Goal: Information Seeking & Learning: Check status

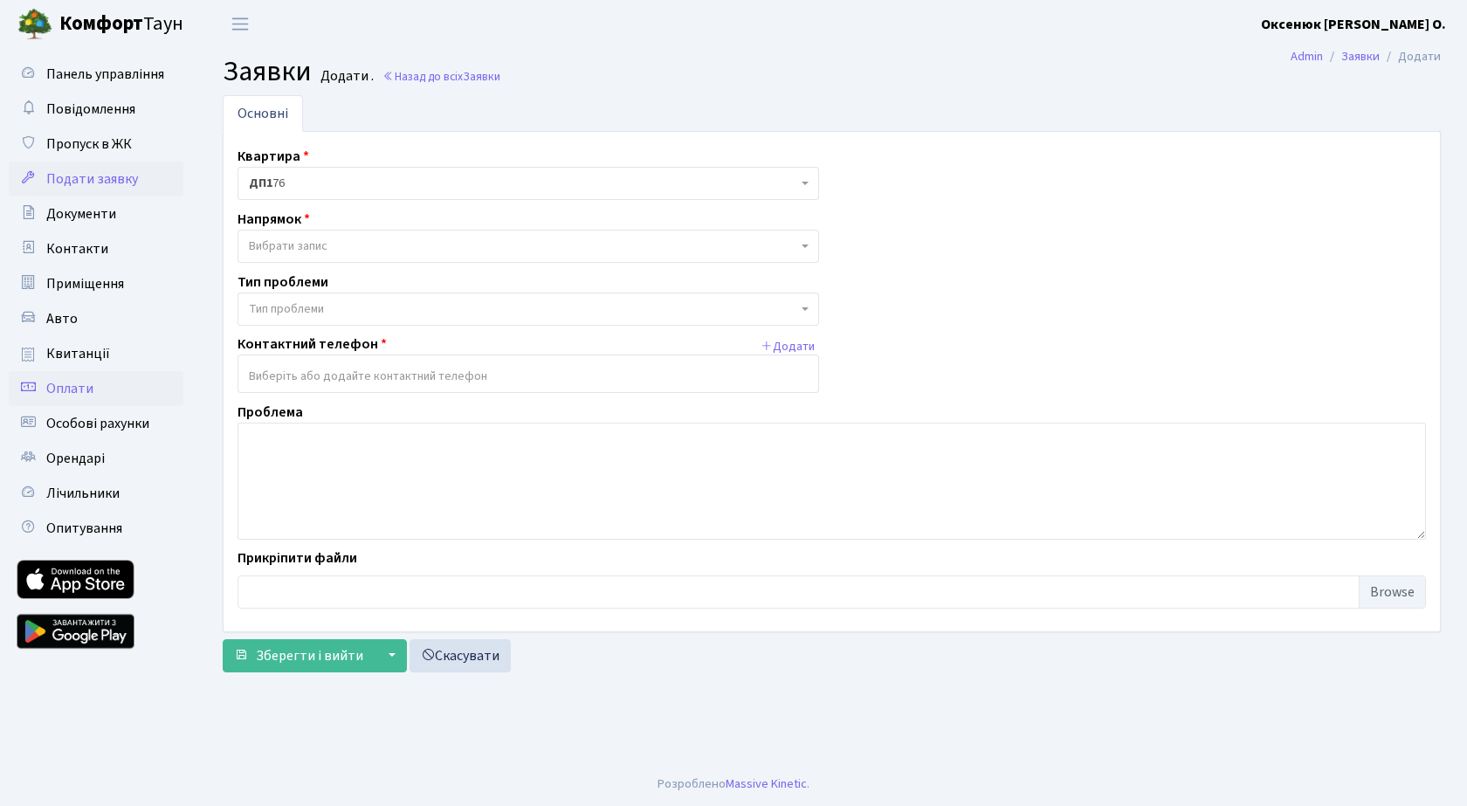
click at [61, 384] on span "Оплати" at bounding box center [69, 388] width 47 height 19
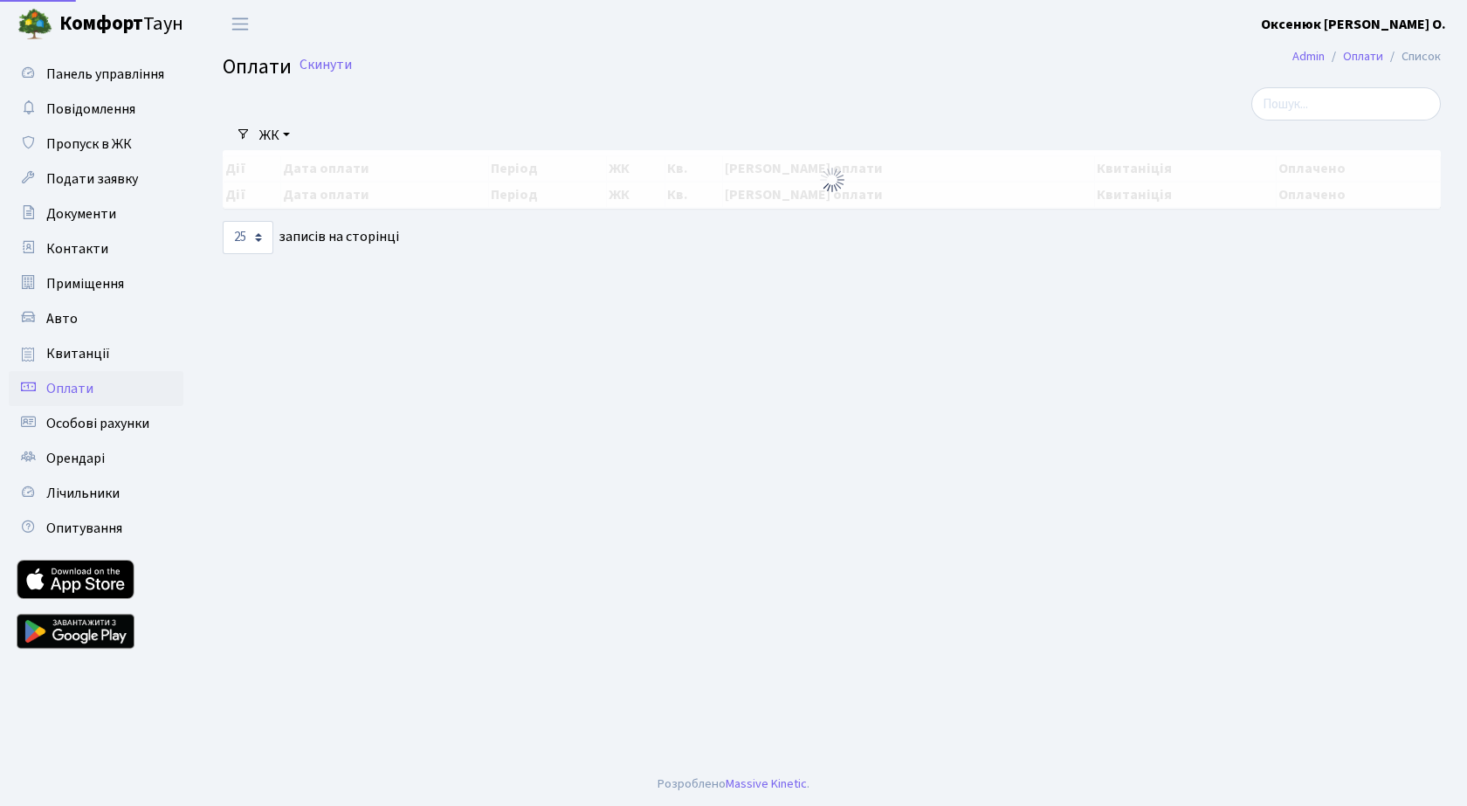
select select "25"
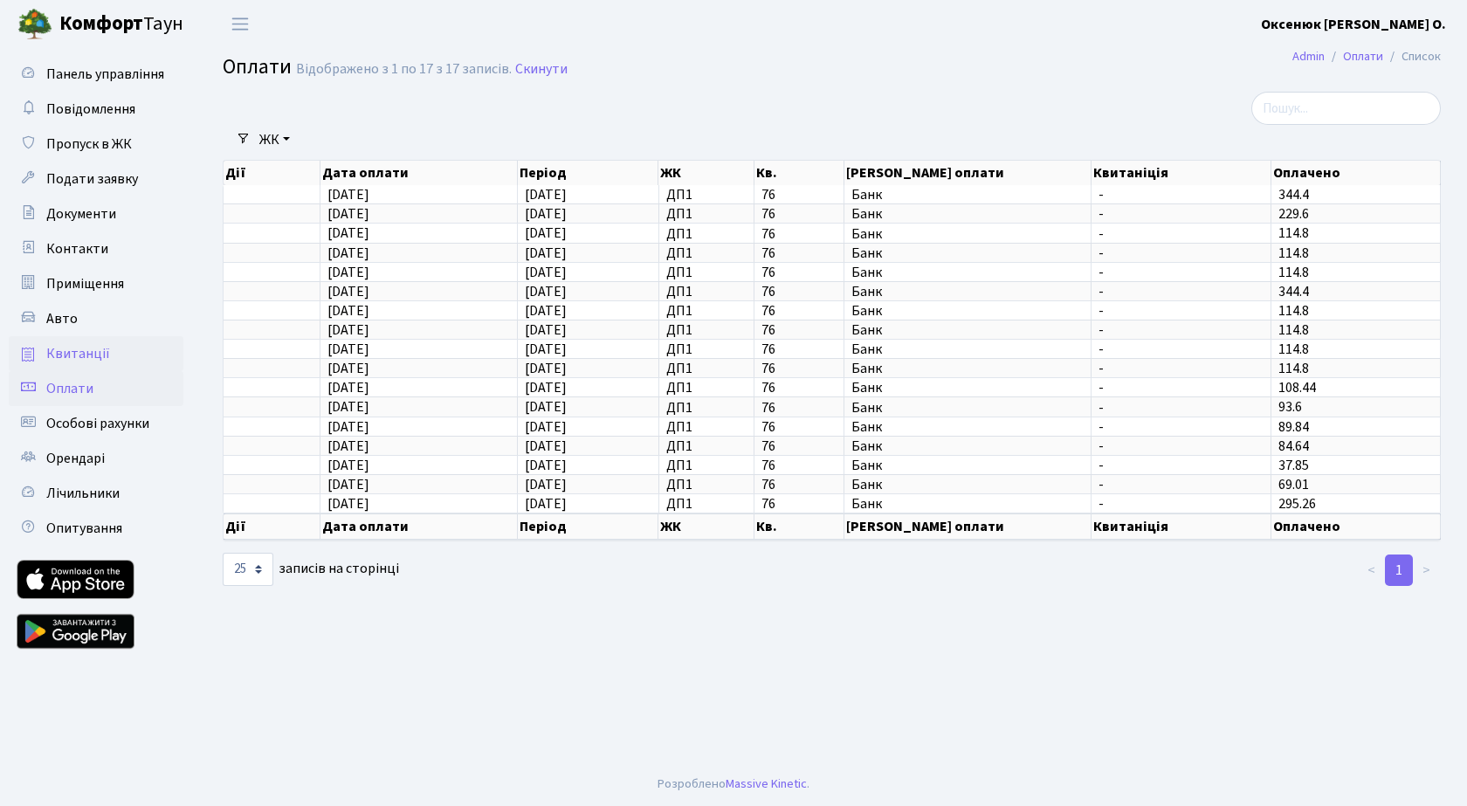
click at [77, 355] on span "Квитанції" at bounding box center [78, 353] width 64 height 19
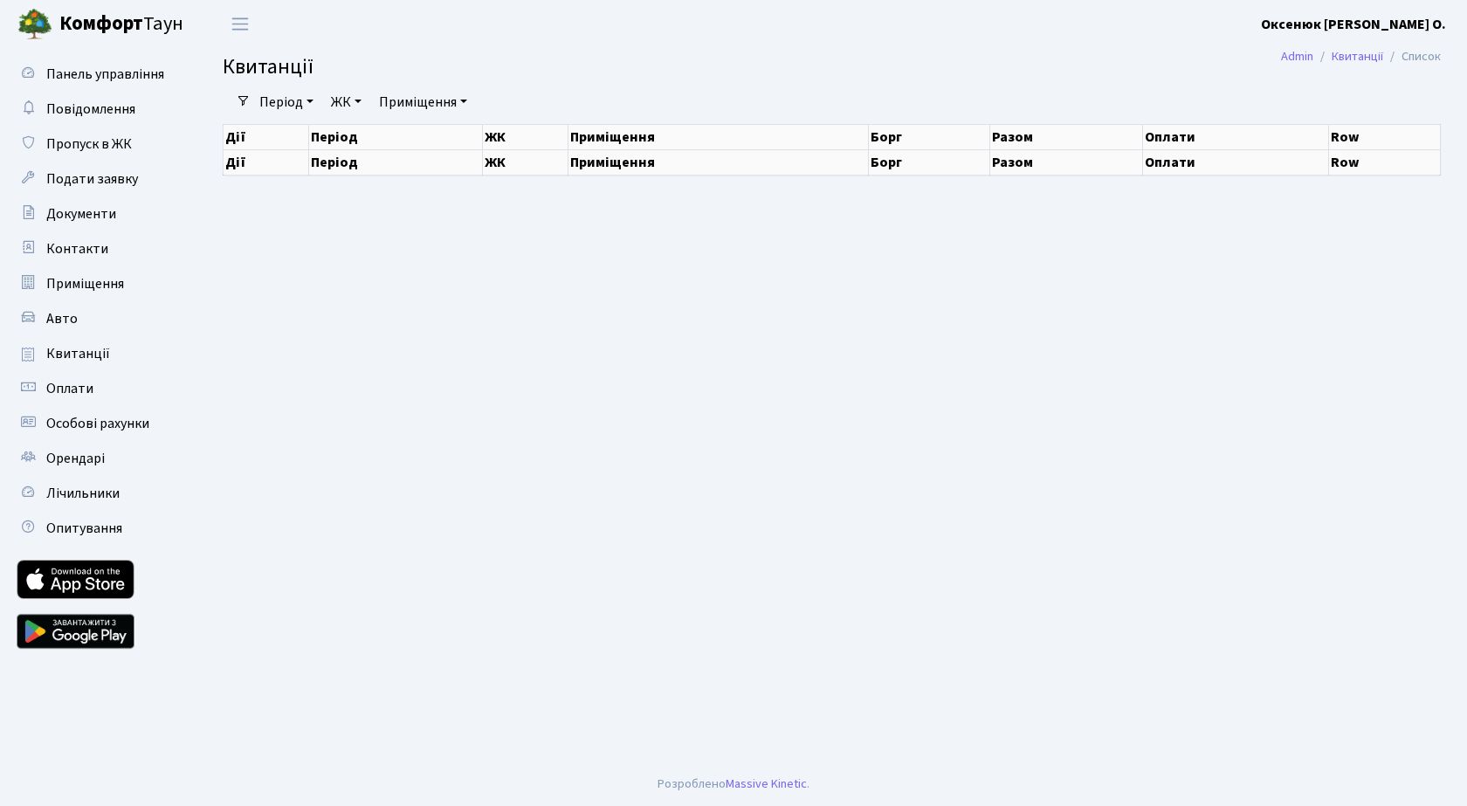
select select "25"
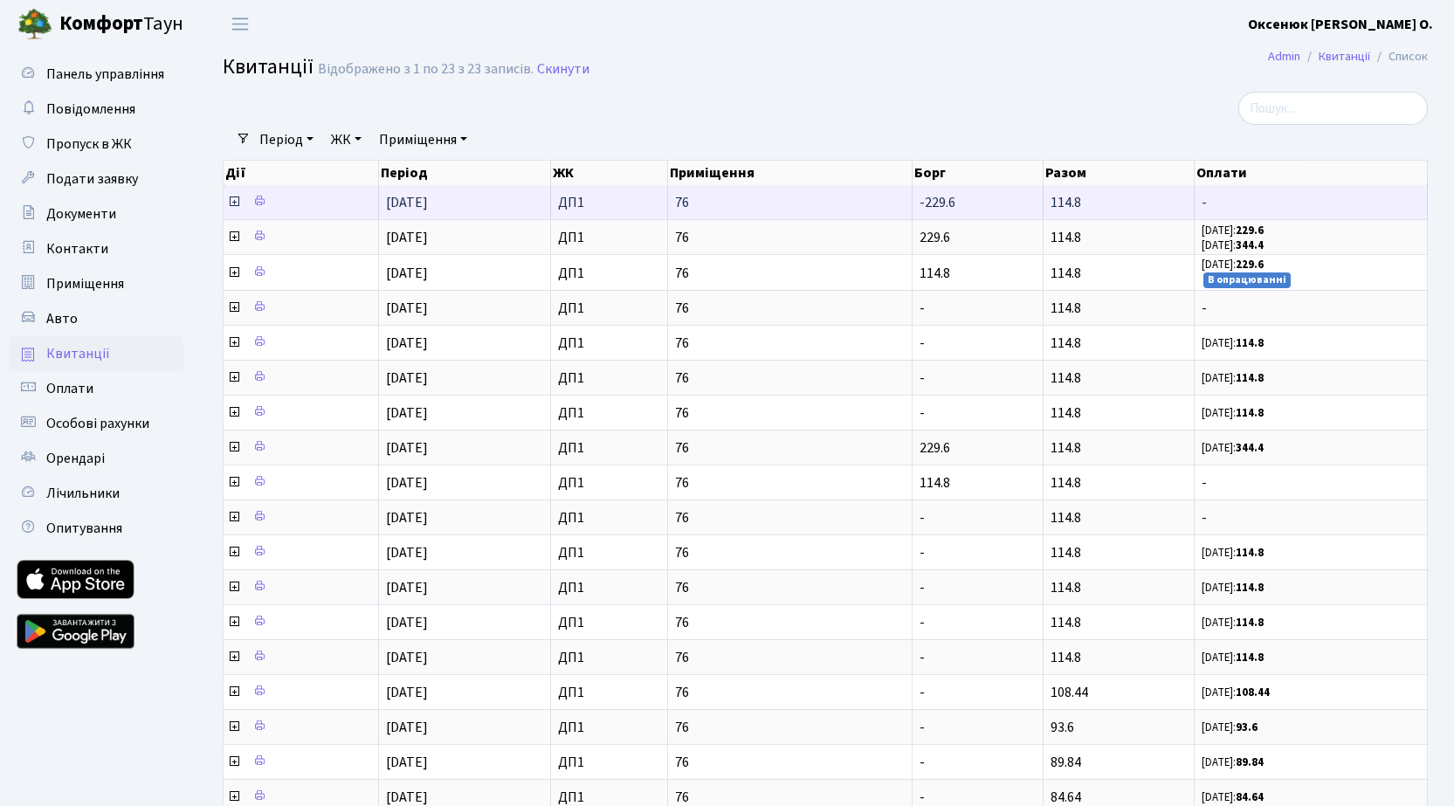
click at [236, 207] on icon at bounding box center [234, 202] width 14 height 14
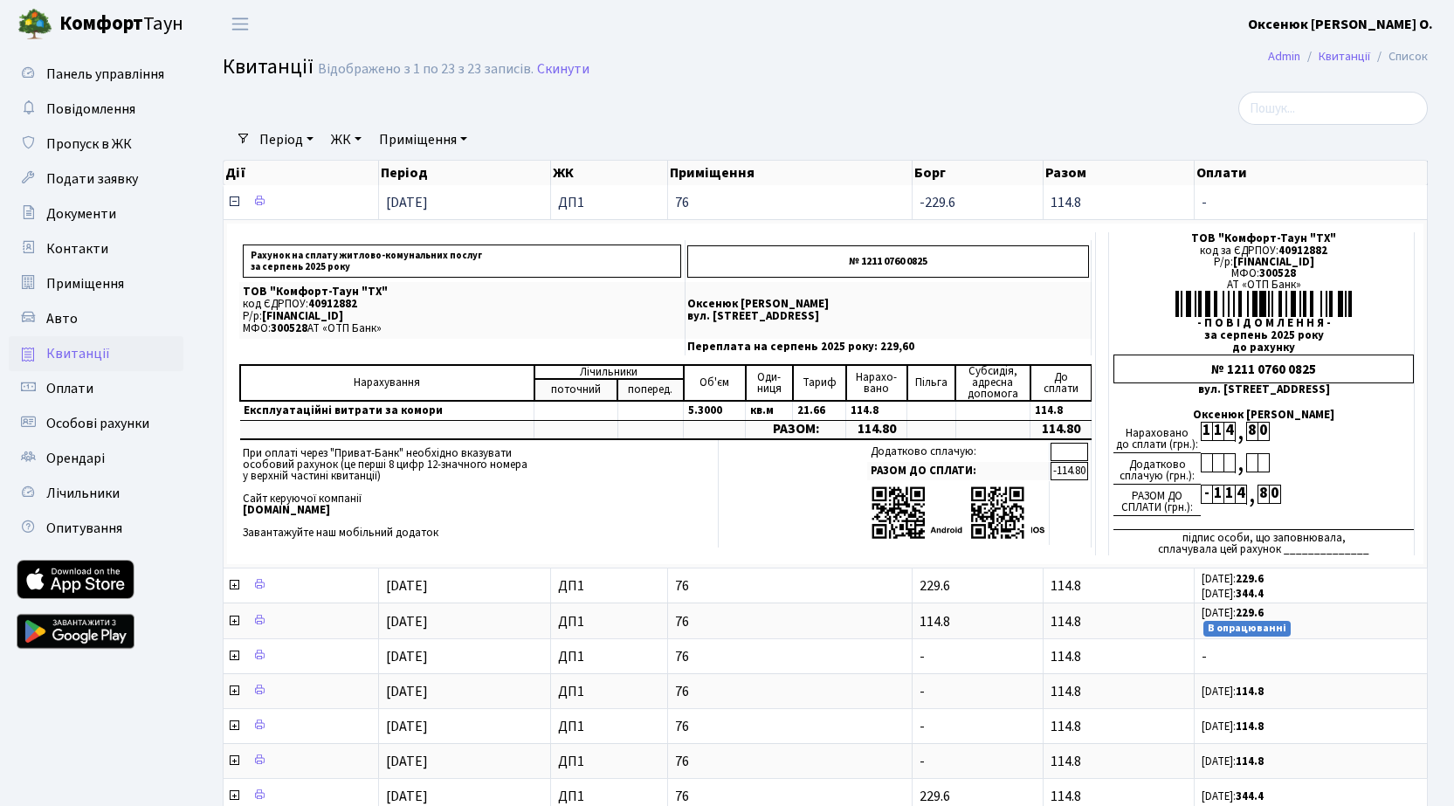
click at [232, 202] on icon at bounding box center [234, 202] width 14 height 14
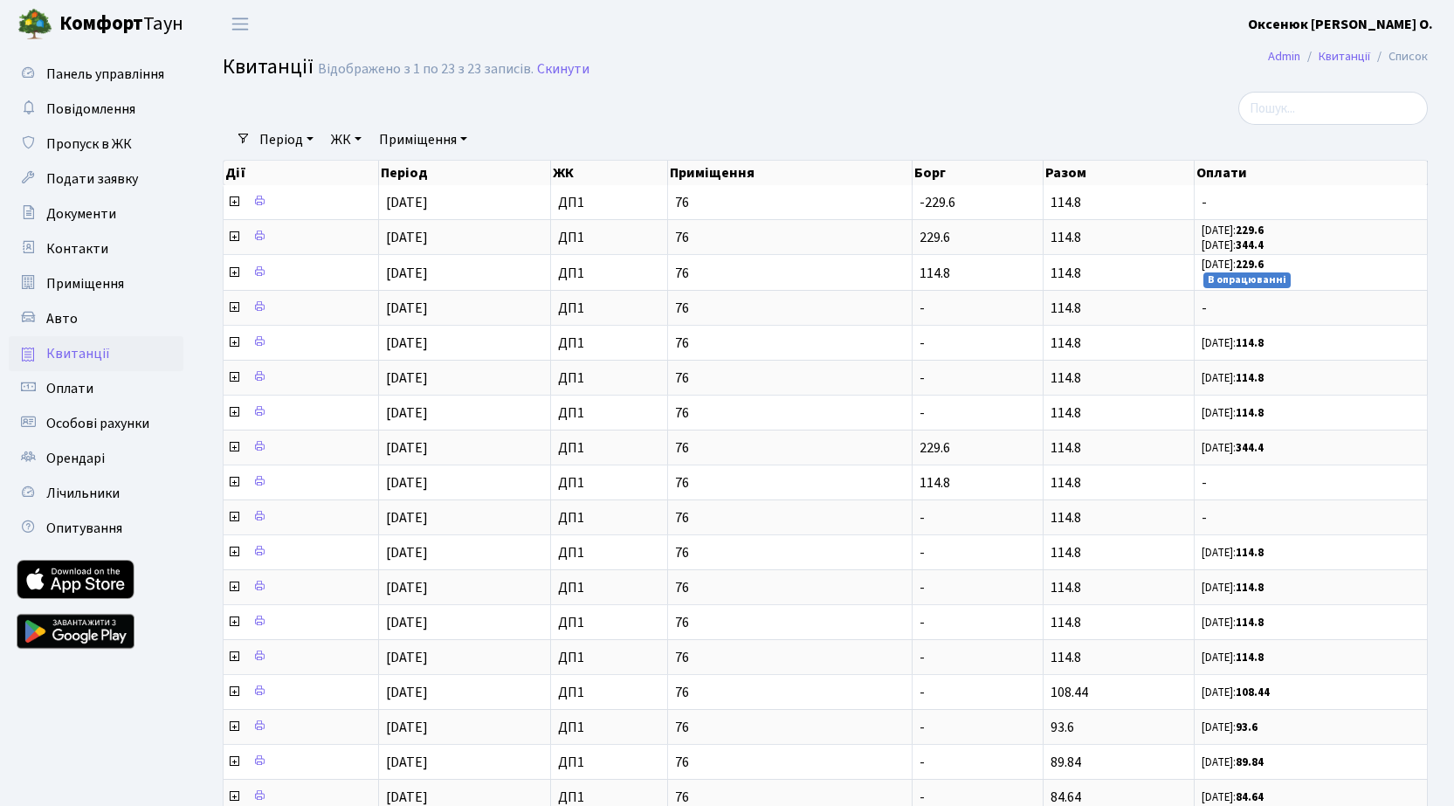
click at [1387, 24] on b "[PERSON_NAME]" at bounding box center [1340, 24] width 185 height 19
click at [1314, 96] on link "Вийти" at bounding box center [1345, 95] width 174 height 27
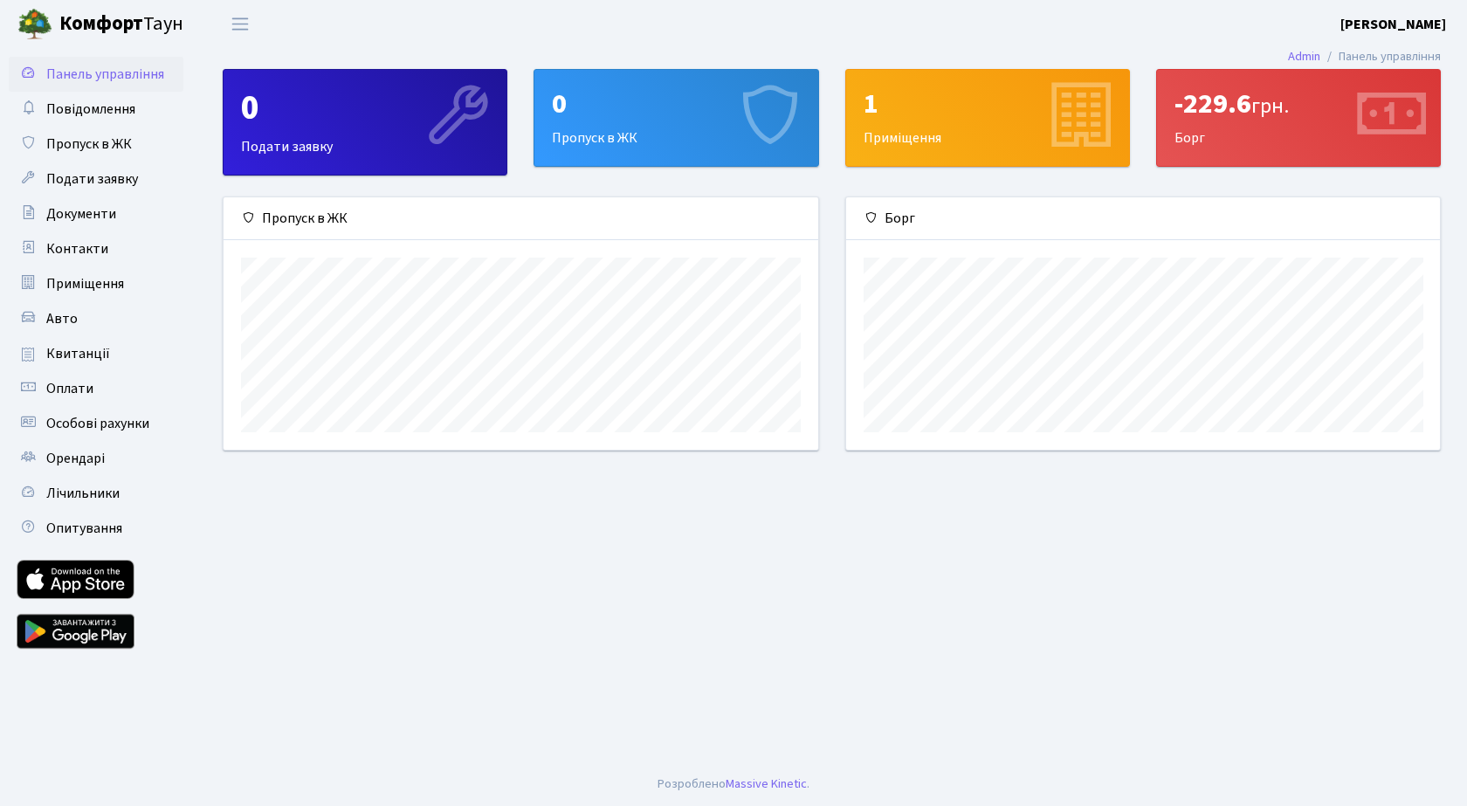
scroll to position [252, 594]
click at [72, 387] on span "Оплати" at bounding box center [69, 388] width 47 height 19
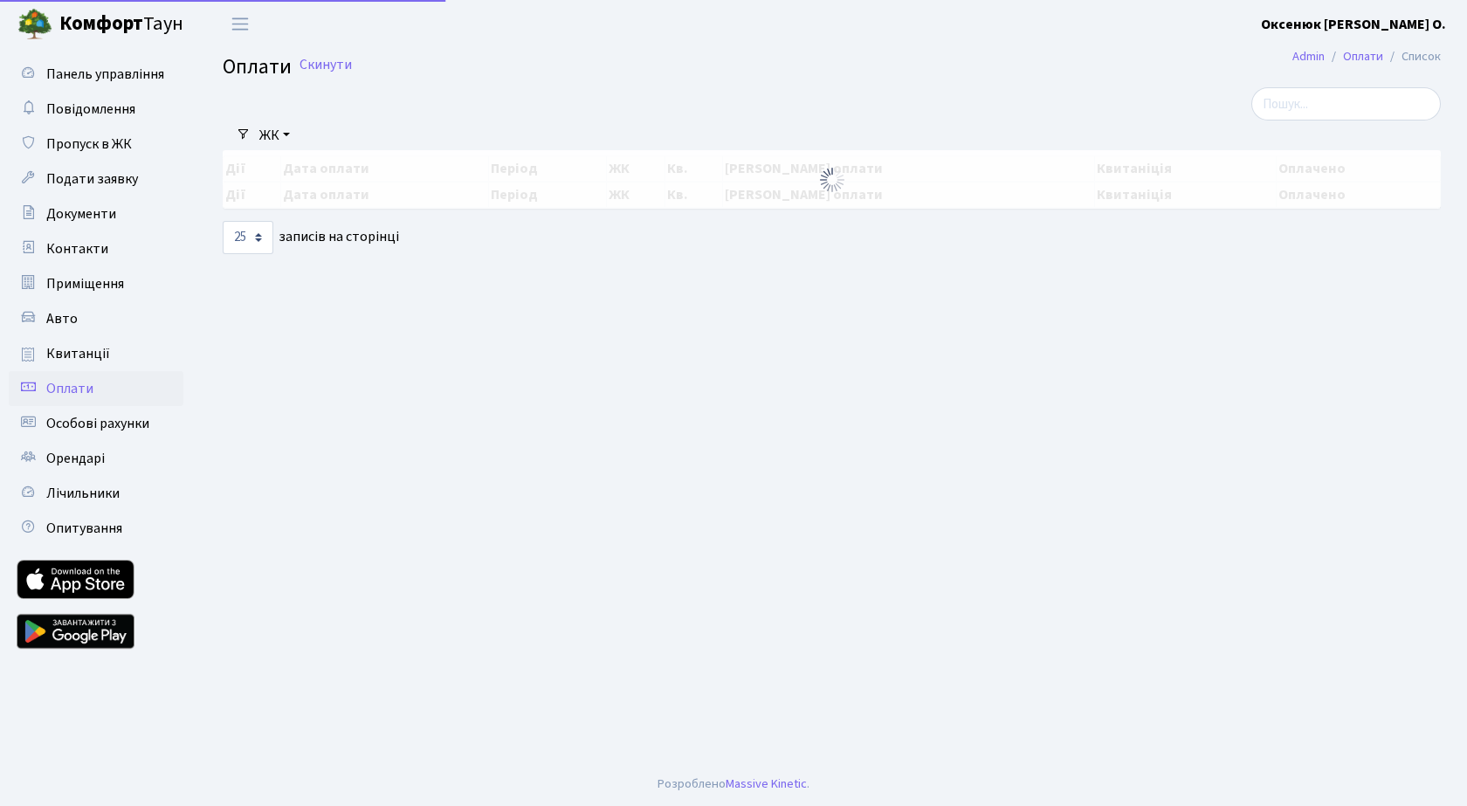
select select "25"
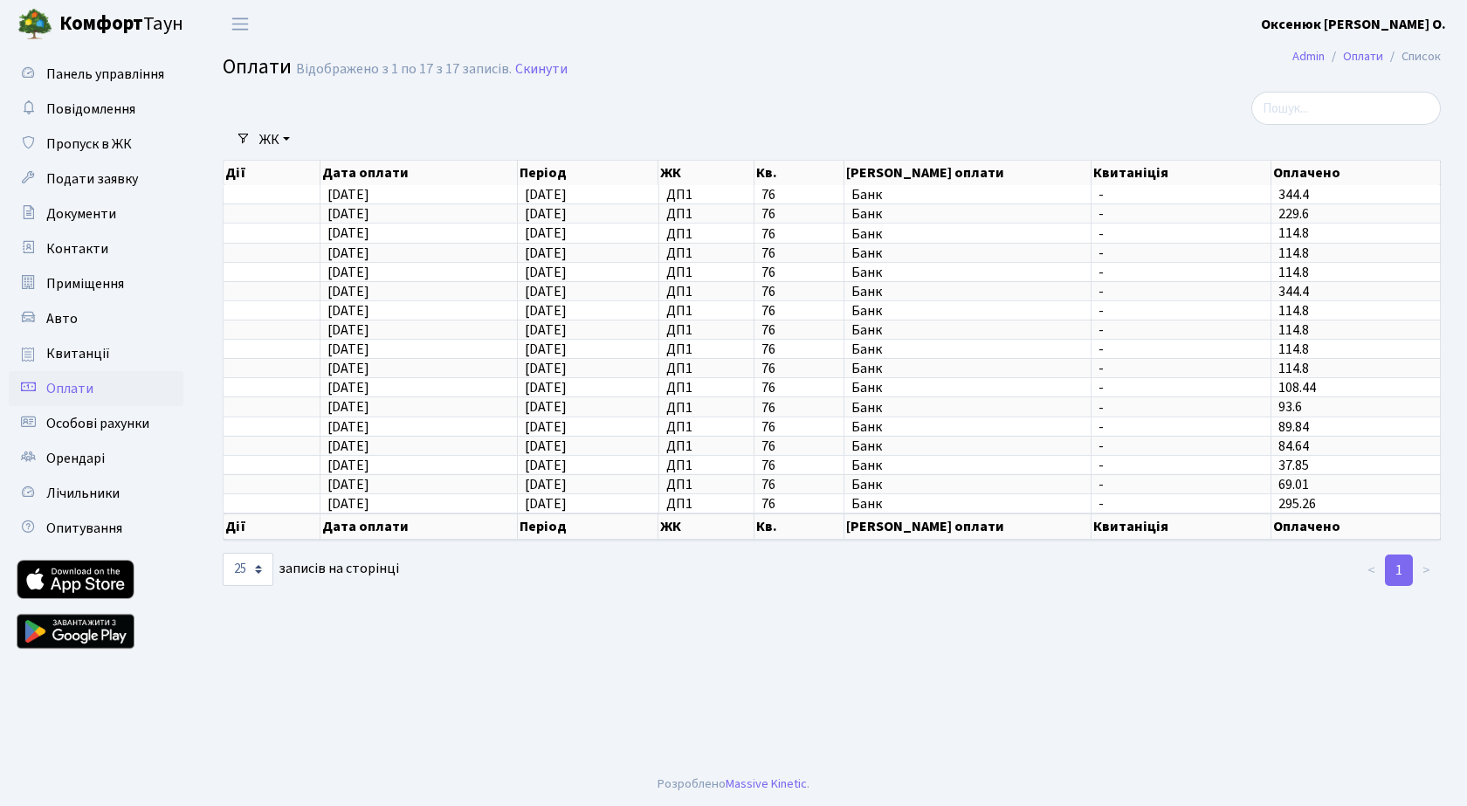
click at [1377, 26] on b "[PERSON_NAME]" at bounding box center [1353, 24] width 185 height 19
click at [1319, 93] on link "Вийти" at bounding box center [1358, 95] width 174 height 27
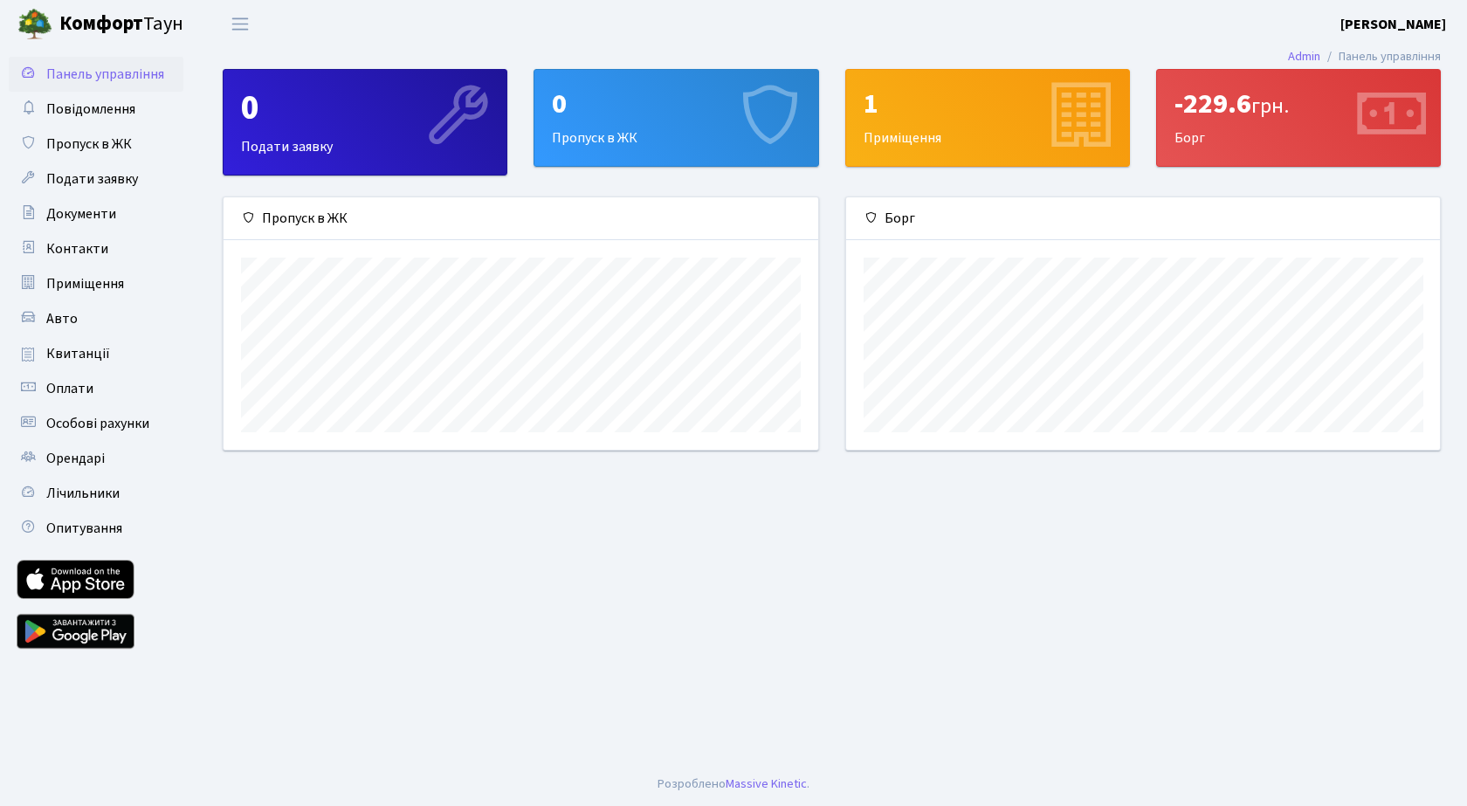
scroll to position [252, 594]
click at [60, 356] on span "Квитанції" at bounding box center [78, 353] width 64 height 19
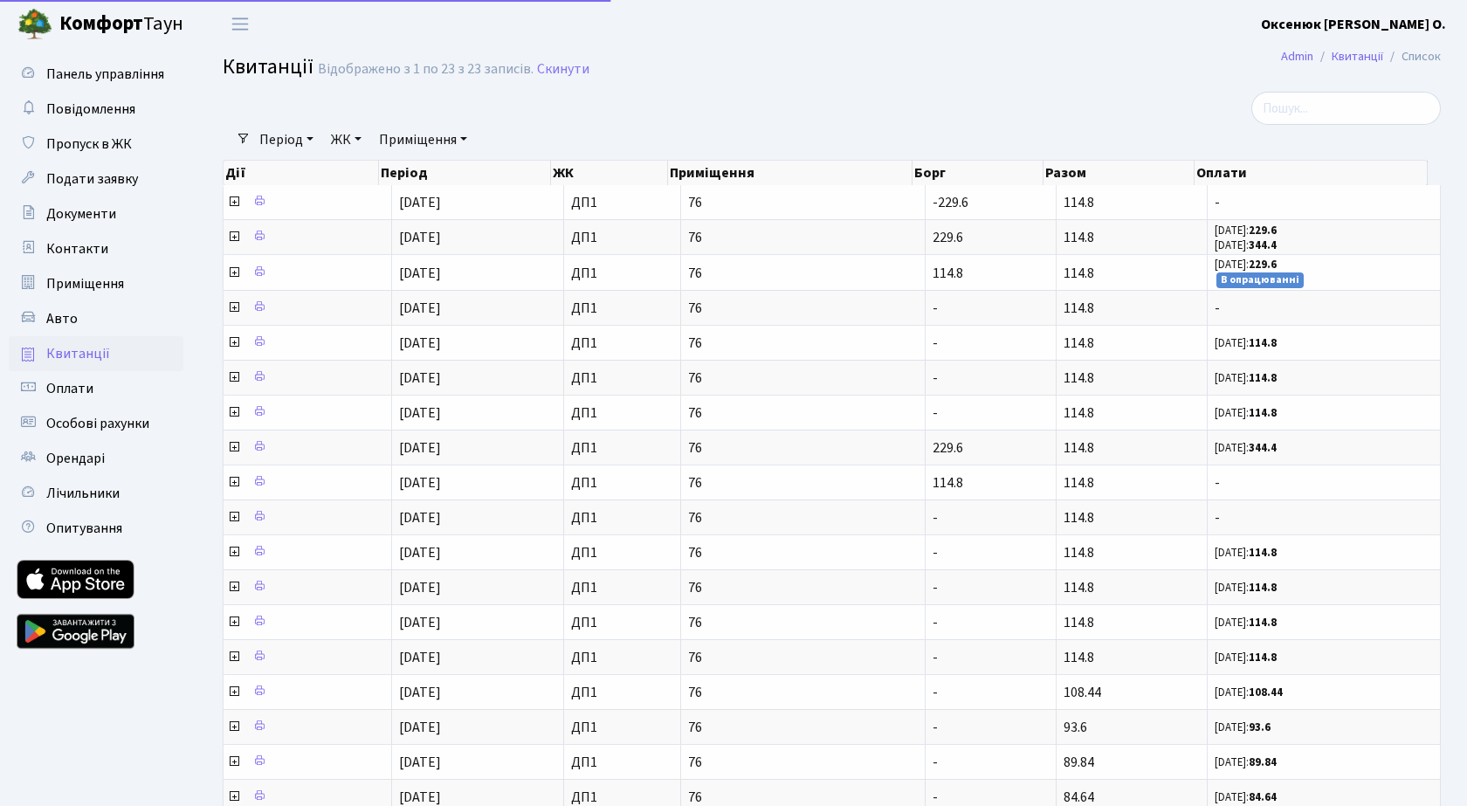
select select "25"
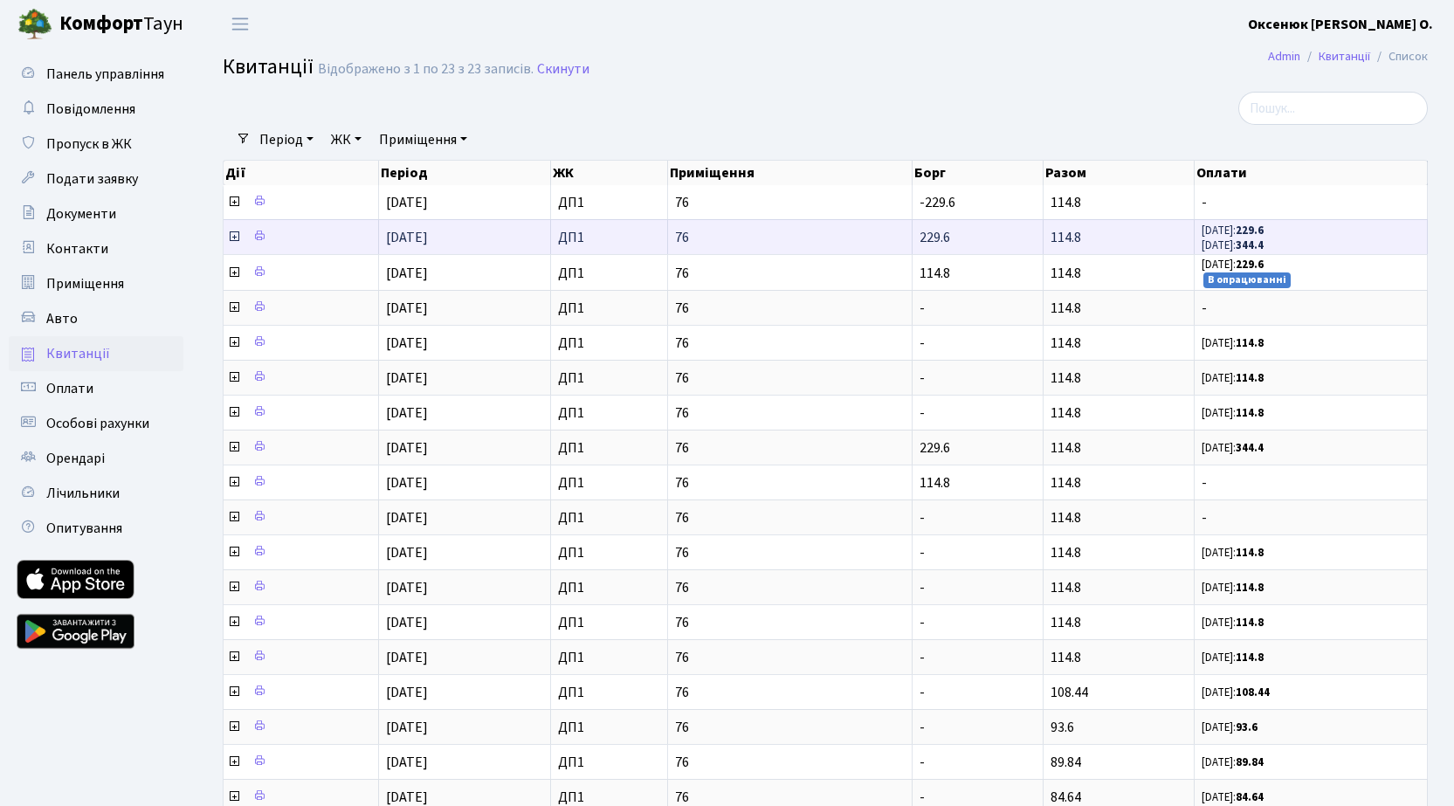
click at [233, 235] on icon at bounding box center [234, 237] width 14 height 14
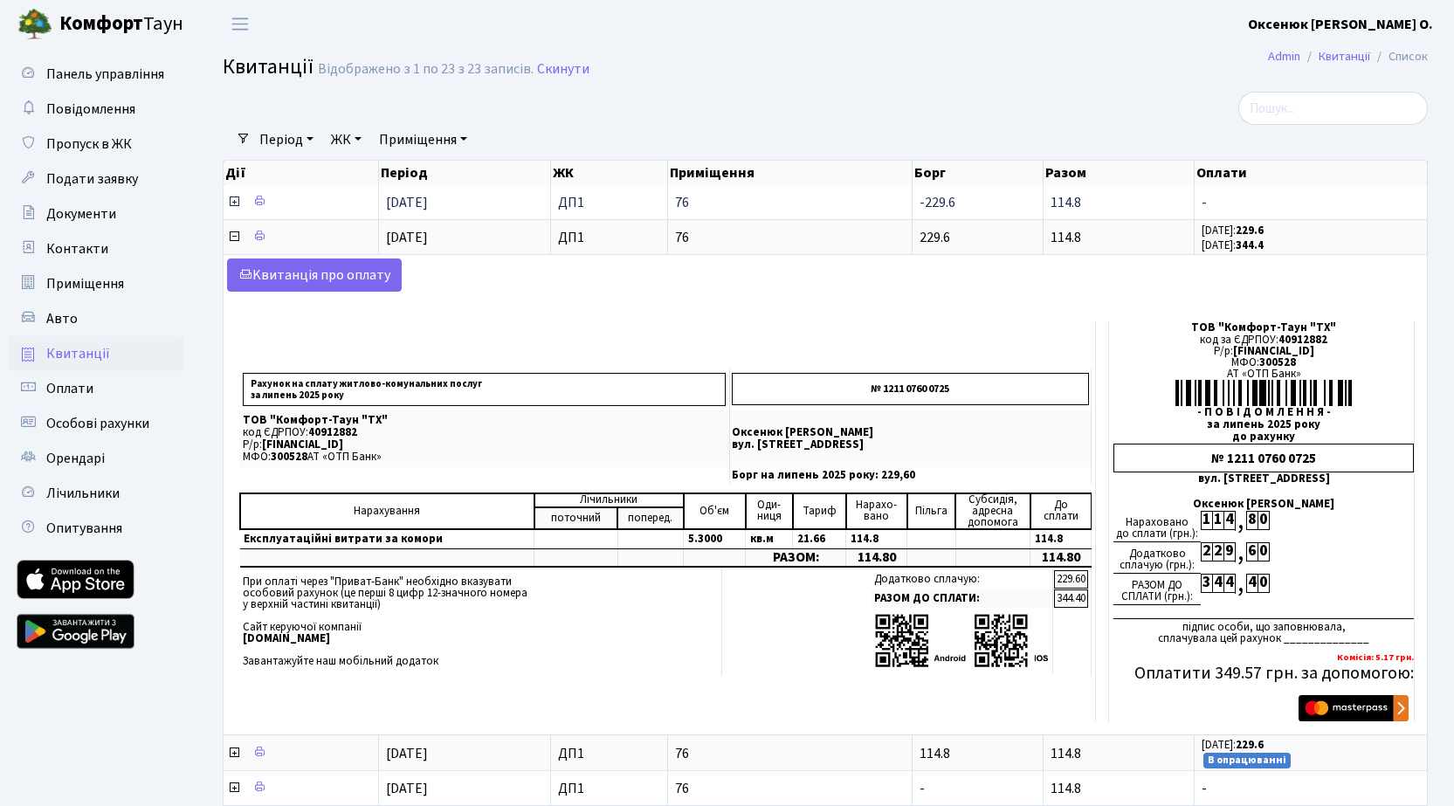
drag, startPoint x: 960, startPoint y: 201, endPoint x: 920, endPoint y: 209, distance: 40.9
click at [921, 202] on td "-229.6" at bounding box center [977, 202] width 131 height 34
click at [233, 238] on icon at bounding box center [234, 237] width 14 height 14
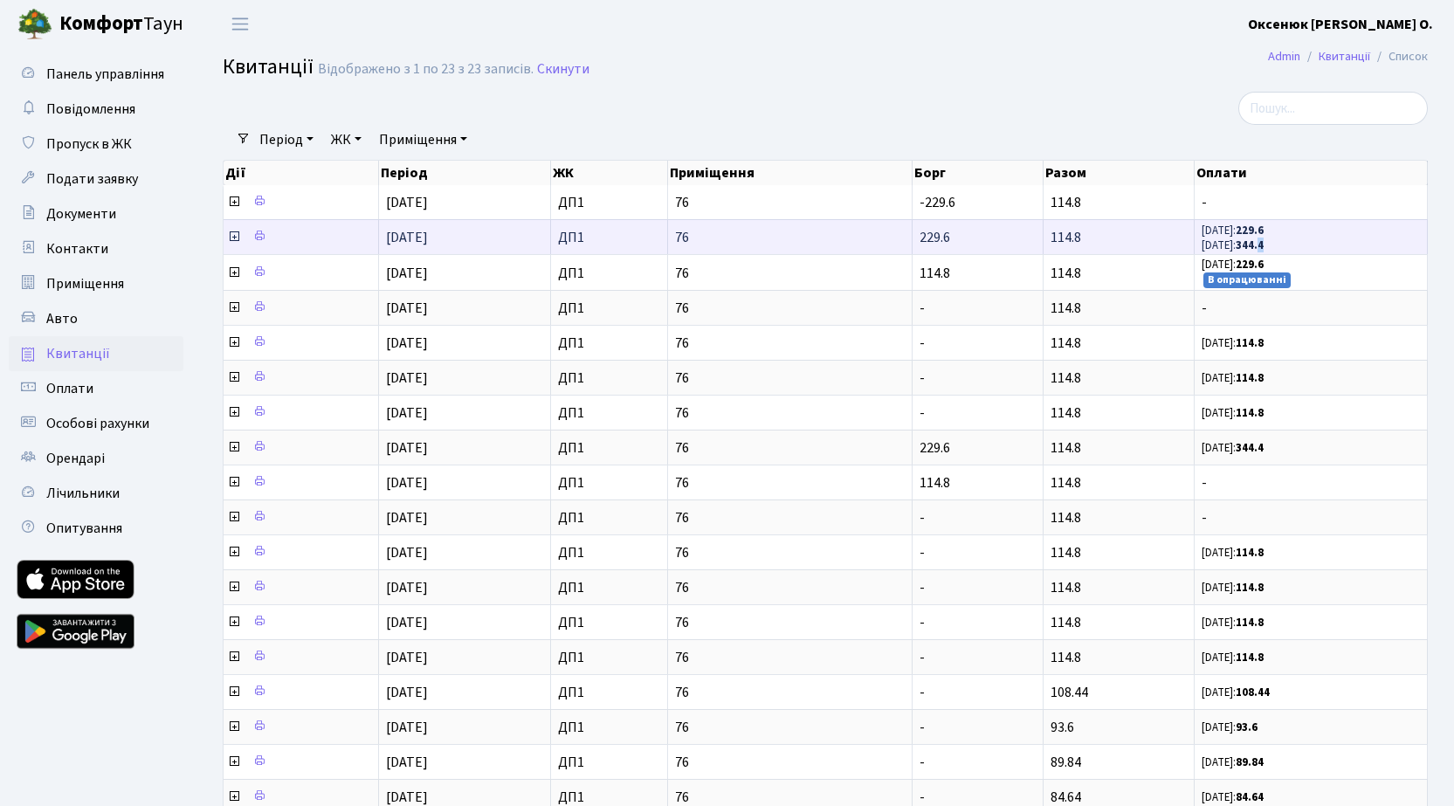
scroll to position [1, 0]
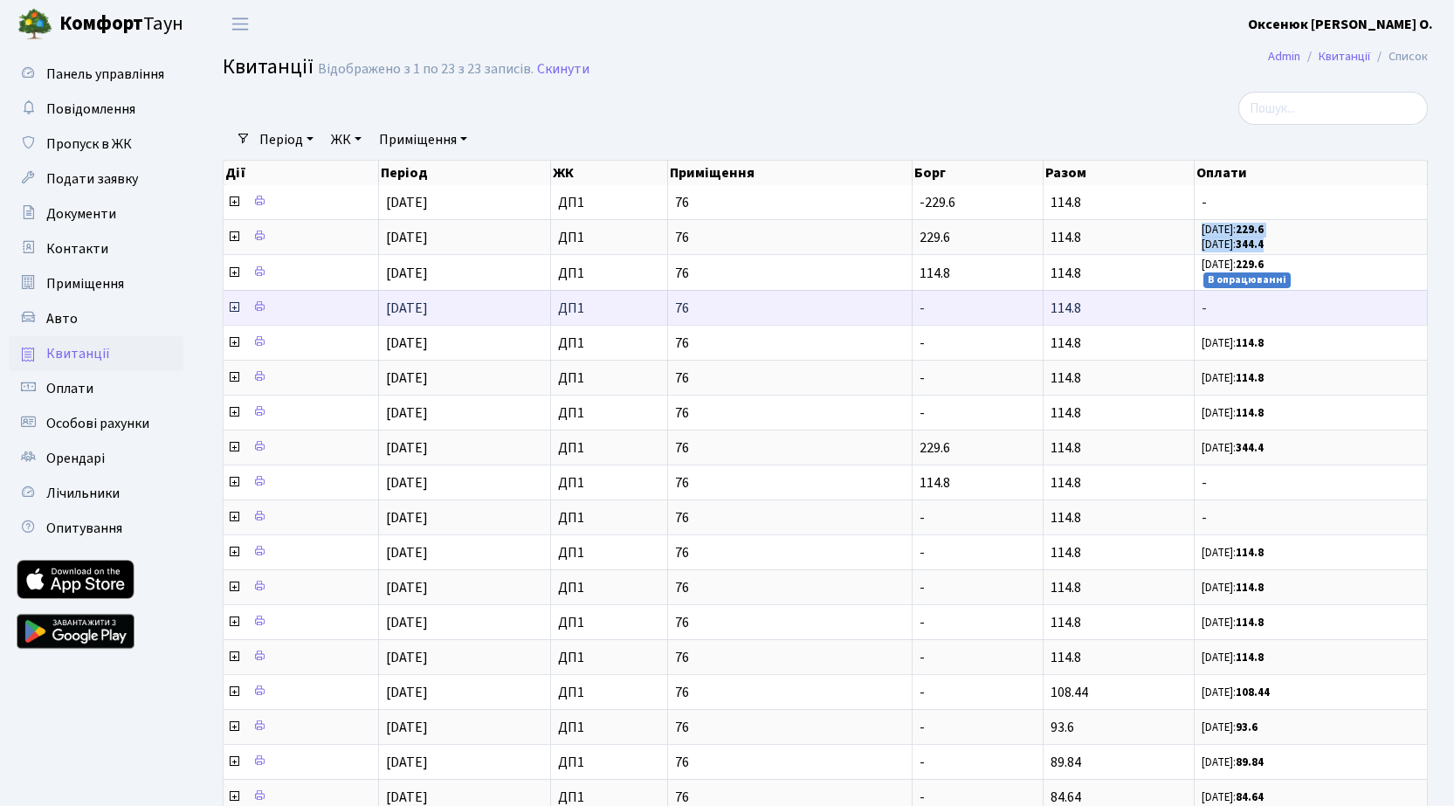
drag, startPoint x: 1279, startPoint y: 244, endPoint x: 1149, endPoint y: 299, distance: 140.9
click at [1200, 249] on td "01.08.25: 229.6 13.08.25: 344.4" at bounding box center [1310, 236] width 233 height 35
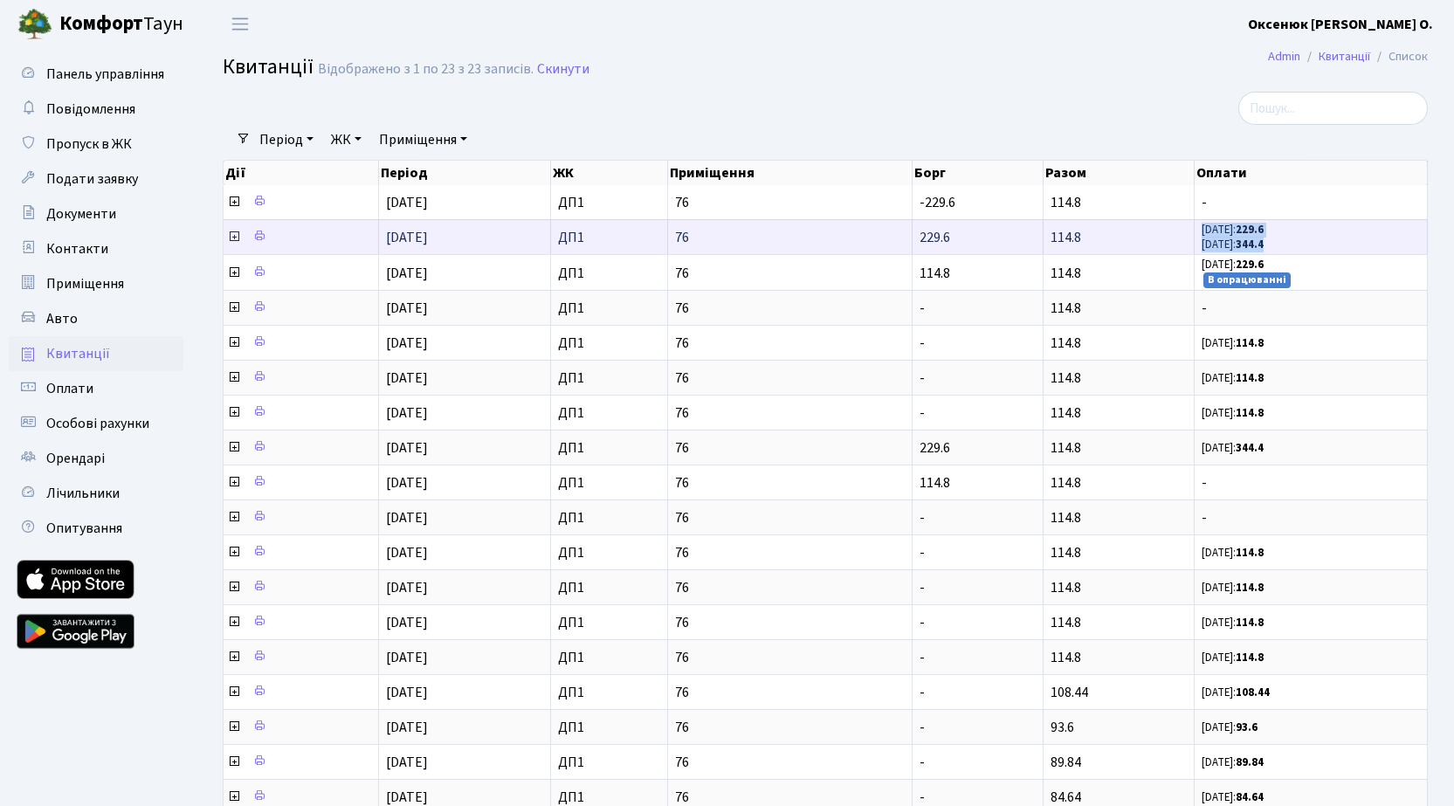
click at [1288, 245] on span "01.08.25: 229.6 13.08.25: 344.4" at bounding box center [1310, 238] width 218 height 30
drag, startPoint x: 1276, startPoint y: 243, endPoint x: 1202, endPoint y: 251, distance: 73.9
click at [1202, 251] on span "01.08.25: 229.6 13.08.25: 344.4" at bounding box center [1310, 238] width 218 height 30
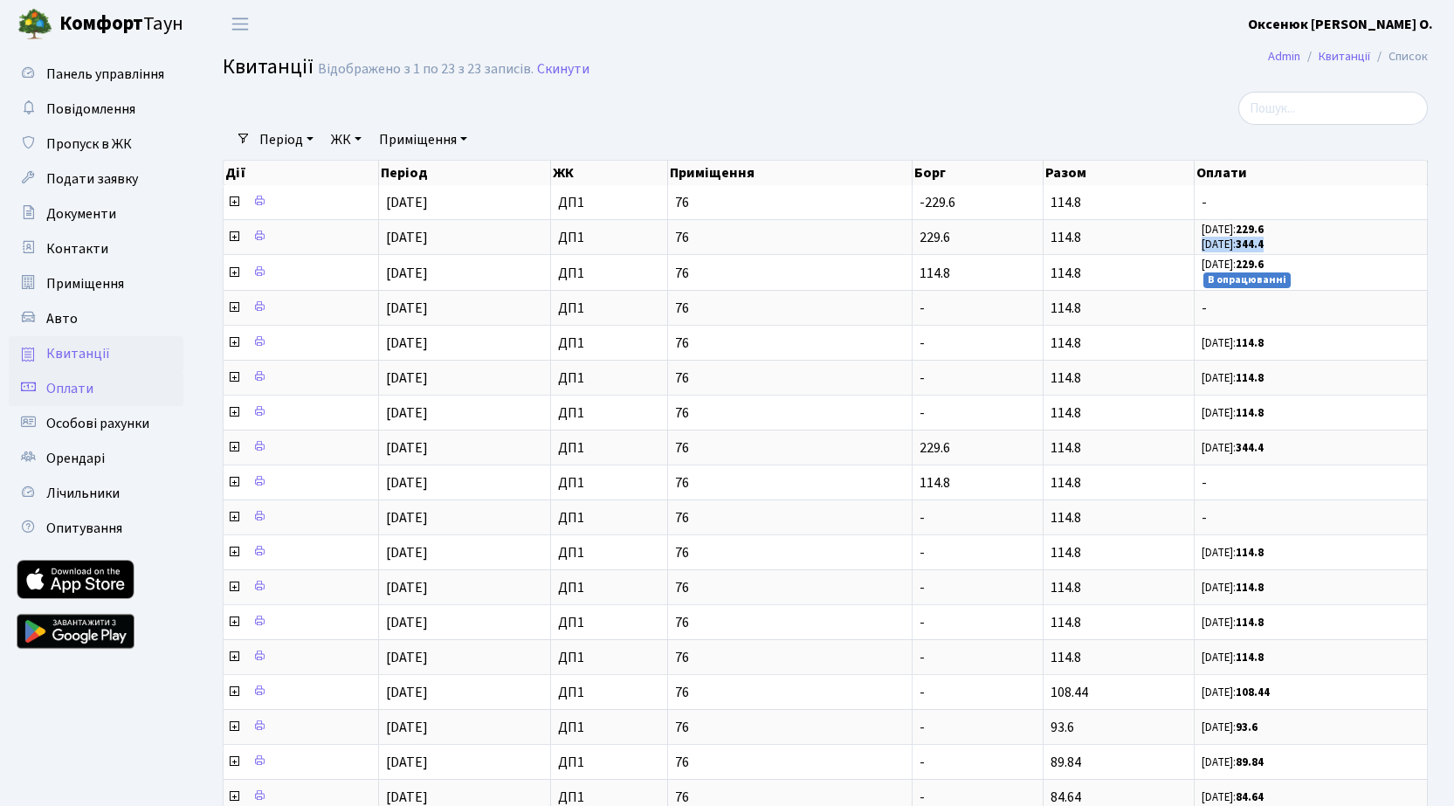
click at [59, 390] on span "Оплати" at bounding box center [69, 388] width 47 height 19
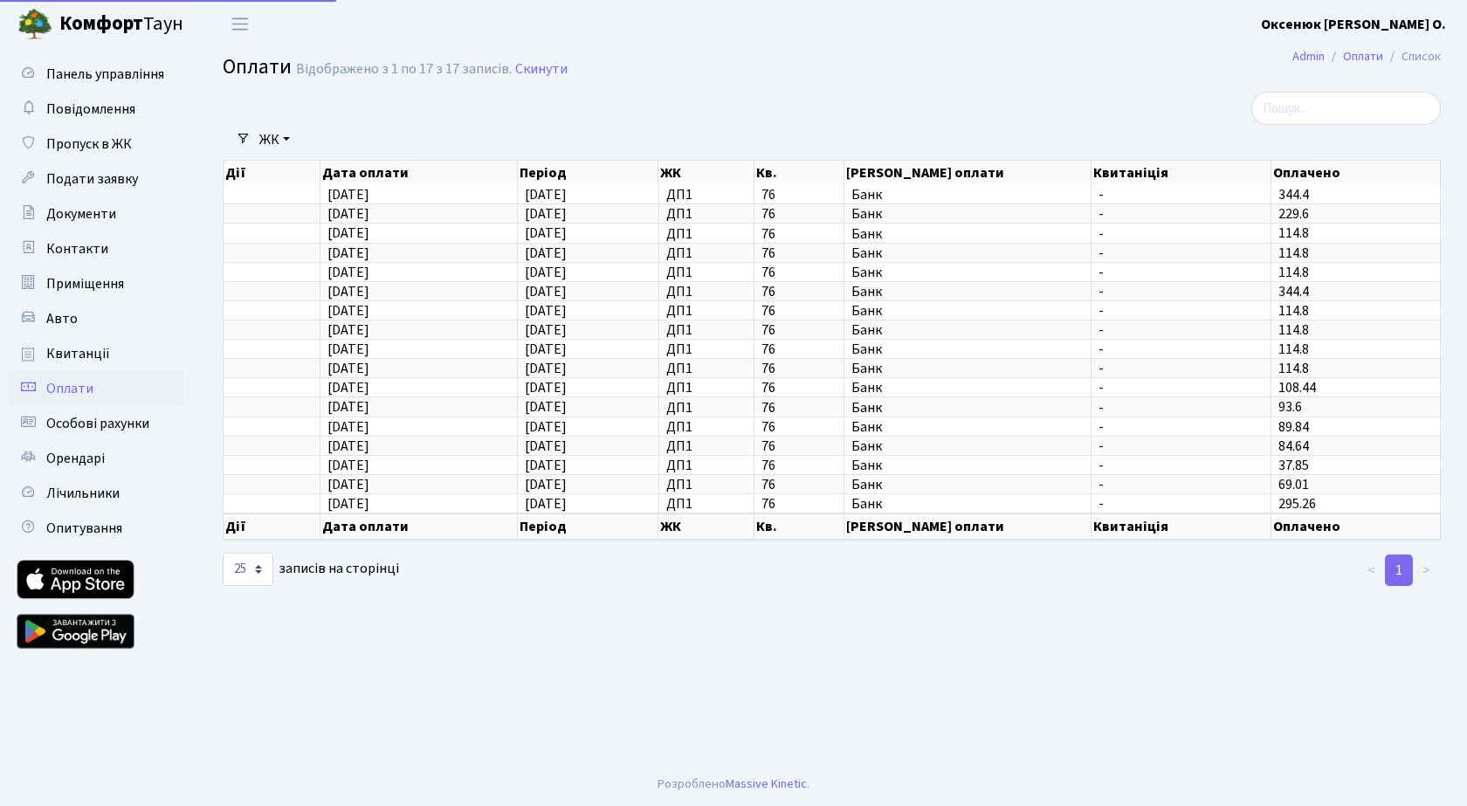
select select "25"
click at [1378, 22] on b "Оксенюк [PERSON_NAME] О." at bounding box center [1353, 24] width 185 height 19
click at [1318, 98] on link "Вийти" at bounding box center [1358, 95] width 174 height 27
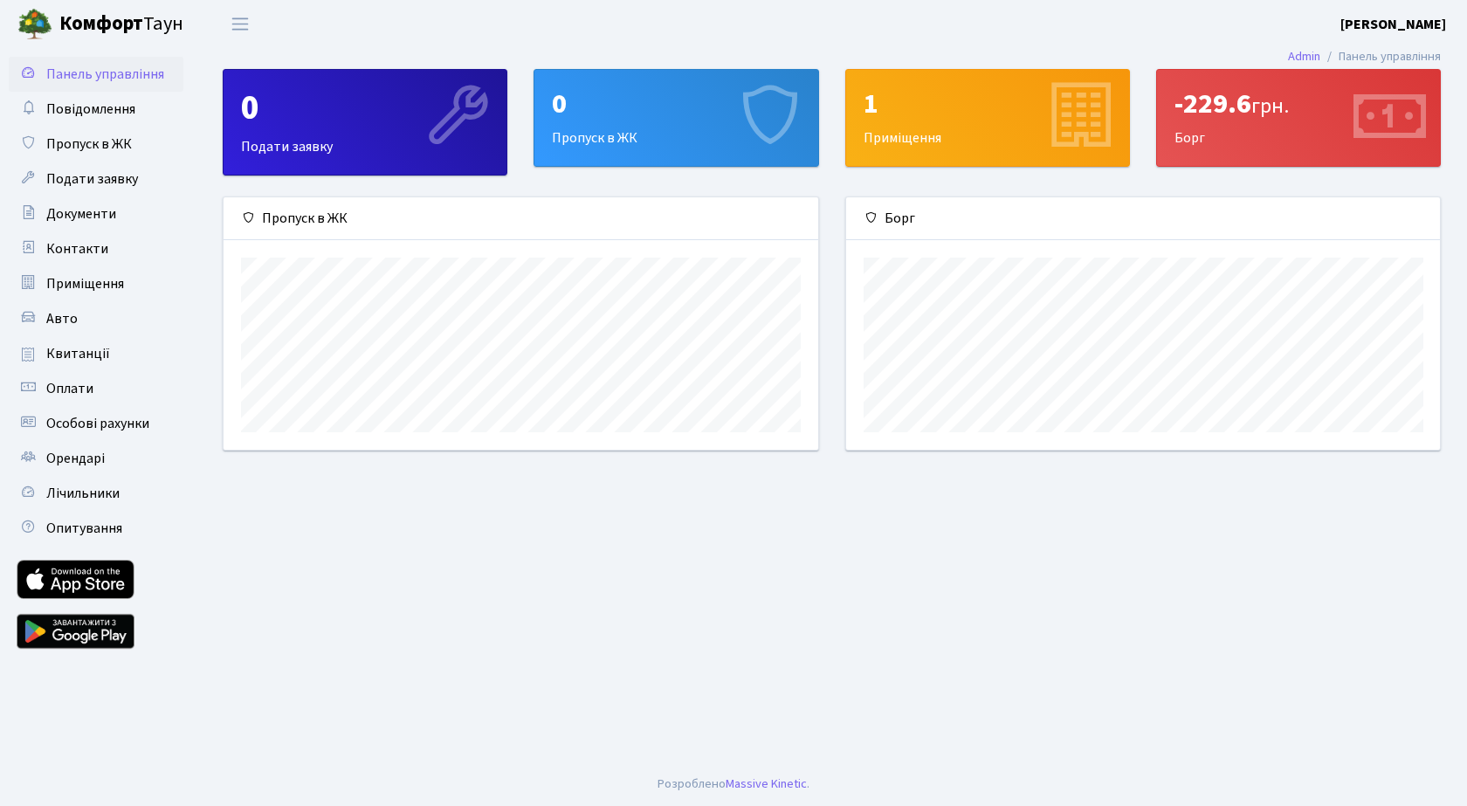
scroll to position [252, 594]
click at [1386, 23] on b "[PERSON_NAME]" at bounding box center [1393, 24] width 106 height 19
click at [1321, 94] on link "Вийти" at bounding box center [1358, 95] width 174 height 27
